Goal: Task Accomplishment & Management: Use online tool/utility

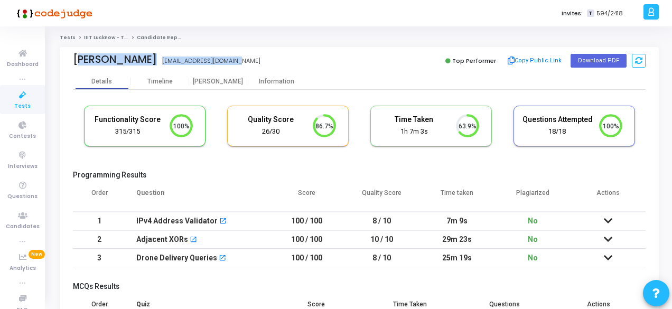
drag, startPoint x: 73, startPoint y: 61, endPoint x: 232, endPoint y: 52, distance: 159.2
click at [232, 52] on div "Jukuri Shashank lcb2022033@iiitl.ac.in Top Performer Copy Public Link Download …" at bounding box center [359, 60] width 572 height 26
copy div "Jukuri Shashank lcb2022033@iiitl.ac.in"
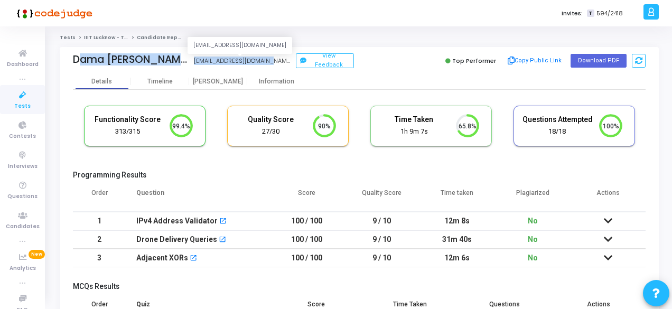
drag, startPoint x: 75, startPoint y: 59, endPoint x: 250, endPoint y: 60, distance: 174.8
click at [250, 60] on div "Dama Venkata Vamsi lcb2022024@iiitl.ac.in lcb2022024@iiitl.ac.in View Feedback" at bounding box center [213, 60] width 281 height 15
copy div "Dama Venkata Vamsi lcb2022024@iiitl.ac.in"
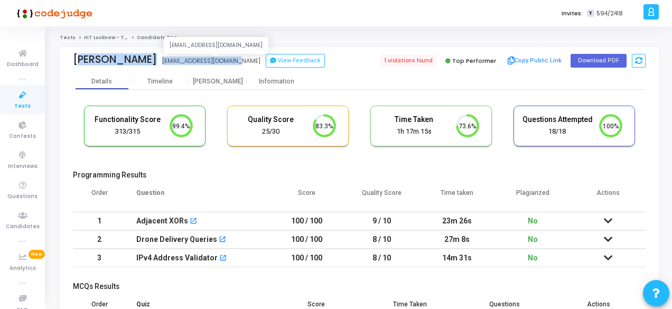
drag, startPoint x: 70, startPoint y: 62, endPoint x: 224, endPoint y: 63, distance: 153.7
click at [224, 63] on div "Harshith Banothu lcs2022010@iiitl.ac.in lcs2022010@iiitl.ac.in View Feedback 1 …" at bounding box center [359, 60] width 599 height 26
copy div "Harshith Banothu lcs2022010@iiitl.ac.in"
drag, startPoint x: 68, startPoint y: 61, endPoint x: 211, endPoint y: 60, distance: 143.1
click at [211, 60] on div "Krishna Sumit lcs2022027@iiitl.ac.in View Feedback 1 violations found Top Perfo…" at bounding box center [359, 60] width 599 height 26
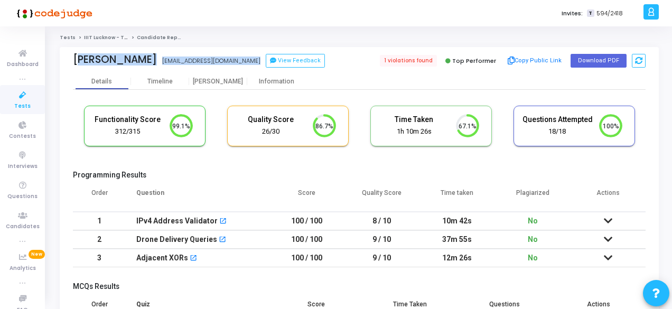
copy div "Krishna Sumit lcs2022027@iiitl.ac.in lcs2022027@iiitl.ac.in View Feedback"
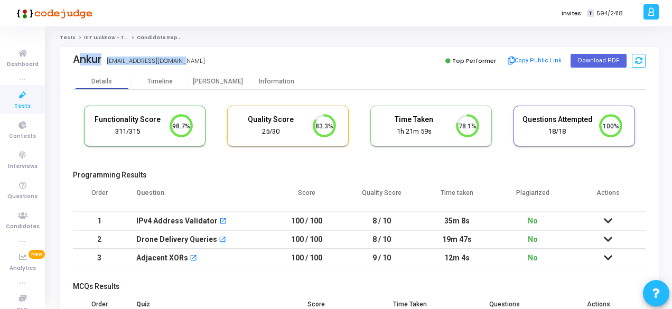
drag, startPoint x: 69, startPoint y: 58, endPoint x: 194, endPoint y: 64, distance: 125.8
click at [194, 64] on div "Ankur lci2022009@iiitl.ac.in Top Performer Copy Public Link Download PDF" at bounding box center [359, 60] width 599 height 26
copy div "Ankur lci2022009@iiitl.ac.in"
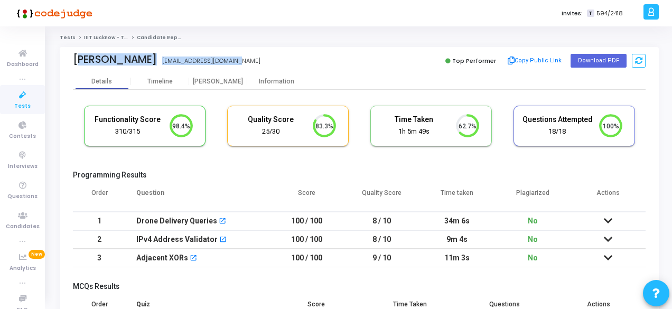
drag, startPoint x: 74, startPoint y: 58, endPoint x: 220, endPoint y: 62, distance: 145.3
click at [220, 62] on div "Cephas Gokula lci2022023@iiitl.ac.in" at bounding box center [213, 60] width 281 height 15
copy div "Cephas Gokula lci2022023@iiitl.ac.in"
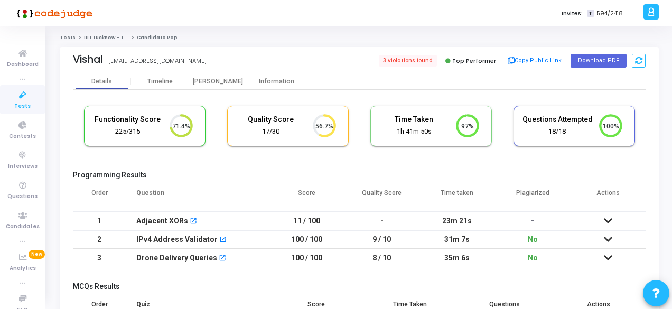
scroll to position [5, 4]
drag, startPoint x: 72, startPoint y: 61, endPoint x: 188, endPoint y: 63, distance: 116.2
click at [188, 63] on div "Vishal lcs2022056@iiitl.ac.in 3 violations found Top Performer Copy Public Link…" at bounding box center [359, 60] width 599 height 26
copy div "Vishal lcs2022056@iiitl.ac.in"
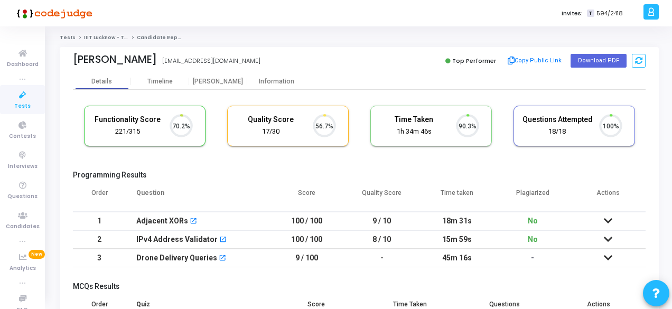
scroll to position [22, 26]
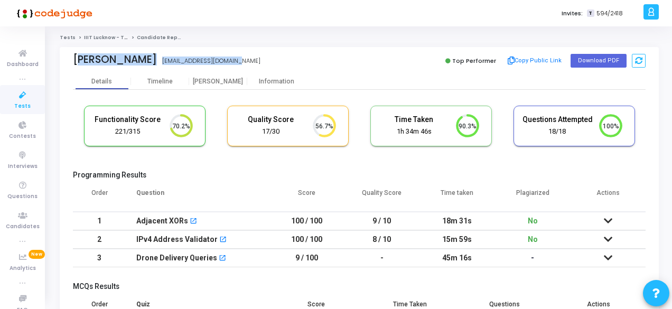
drag, startPoint x: 71, startPoint y: 63, endPoint x: 215, endPoint y: 60, distance: 144.2
click at [215, 60] on div "[PERSON_NAME] [EMAIL_ADDRESS][DOMAIN_NAME] Top Performer Copy Public Link Downl…" at bounding box center [359, 60] width 599 height 26
copy div "[PERSON_NAME] [PERSON_NAME] [EMAIL_ADDRESS][DOMAIN_NAME]"
